Goal: Task Accomplishment & Management: Use online tool/utility

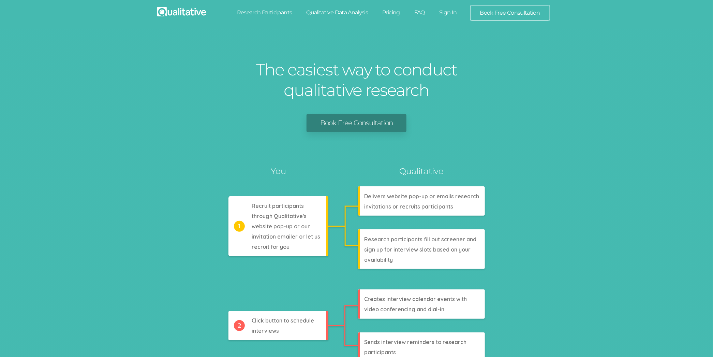
click at [451, 13] on link "Sign In" at bounding box center [448, 12] width 32 height 15
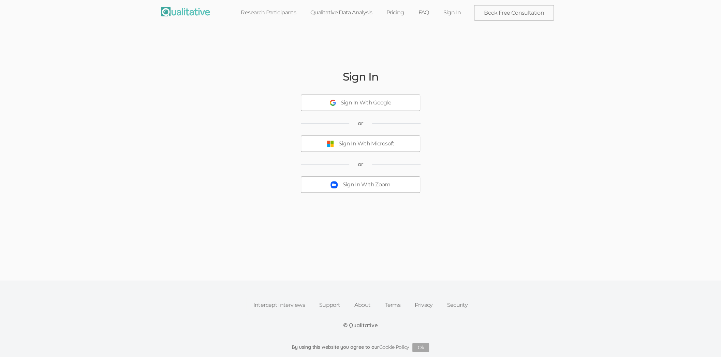
click at [458, 10] on link "Sign In" at bounding box center [452, 12] width 32 height 15
click at [447, 17] on link "Sign In" at bounding box center [452, 12] width 32 height 15
click at [361, 187] on div "Sign In With Zoom" at bounding box center [366, 185] width 48 height 8
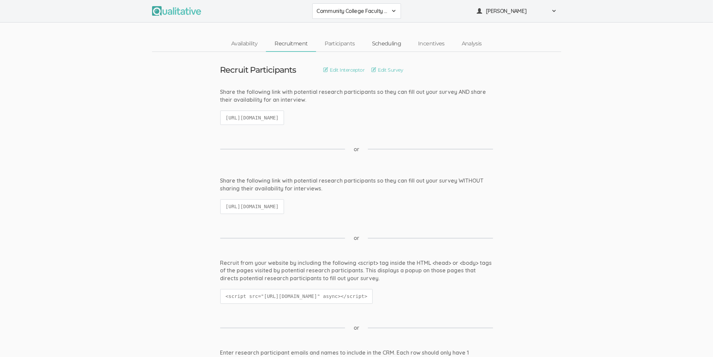
click at [395, 45] on link "Scheduling" at bounding box center [387, 43] width 46 height 15
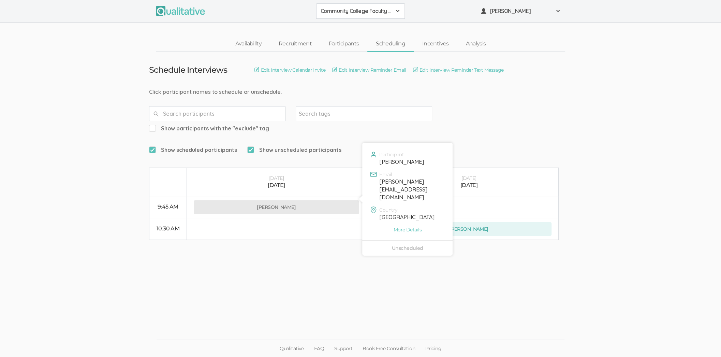
click at [303, 200] on button "Sharmila Mukherjee" at bounding box center [276, 207] width 165 height 14
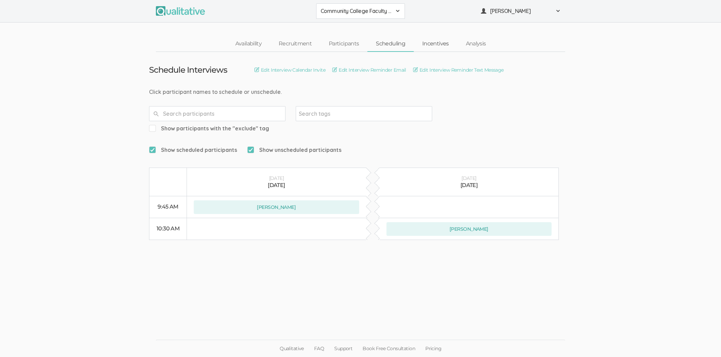
click at [438, 41] on link "Incentives" at bounding box center [436, 43] width 44 height 15
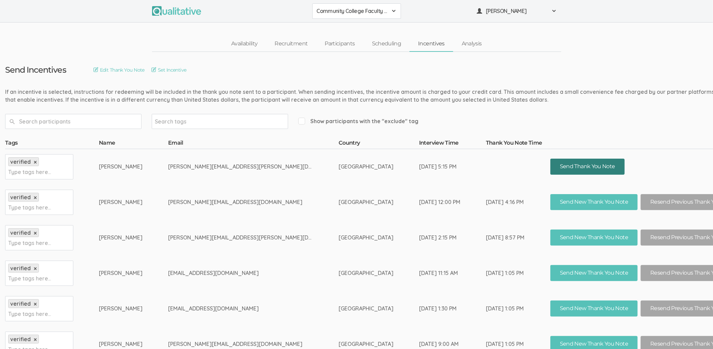
click at [565, 160] on button "Send Thank You Note" at bounding box center [588, 167] width 74 height 16
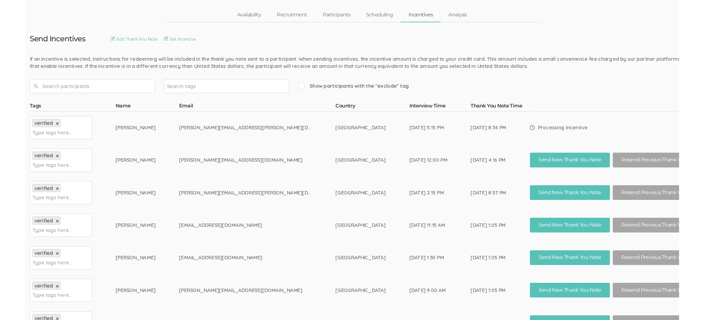
scroll to position [16, 0]
